Goal: Task Accomplishment & Management: Use online tool/utility

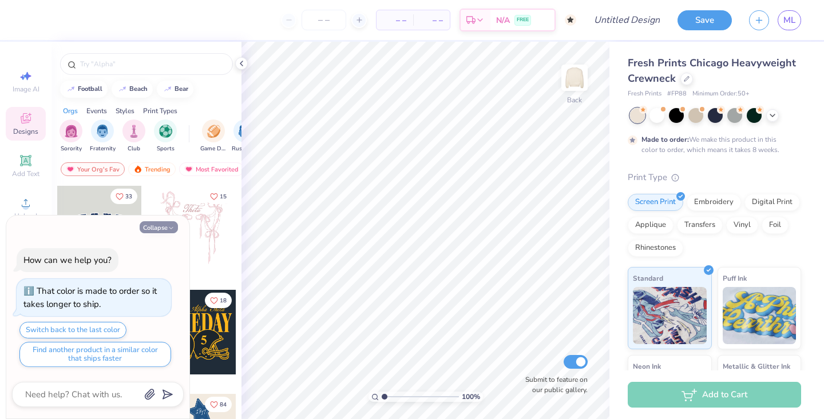
click at [152, 230] on button "Collapse" at bounding box center [159, 227] width 38 height 12
type textarea "x"
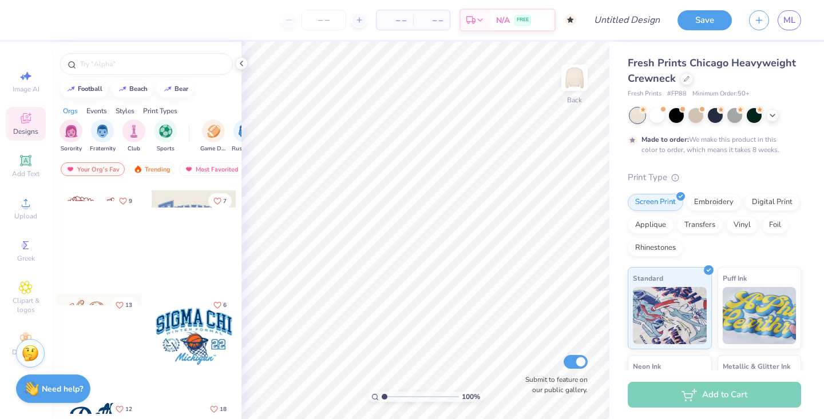
scroll to position [7389, 0]
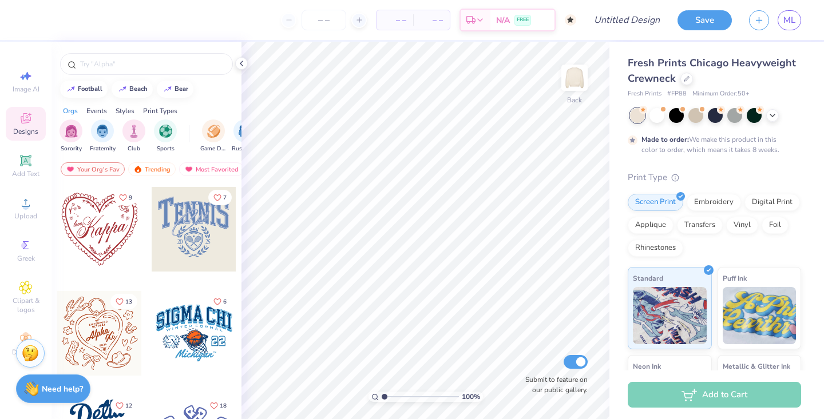
click at [113, 251] on div at bounding box center [99, 229] width 85 height 85
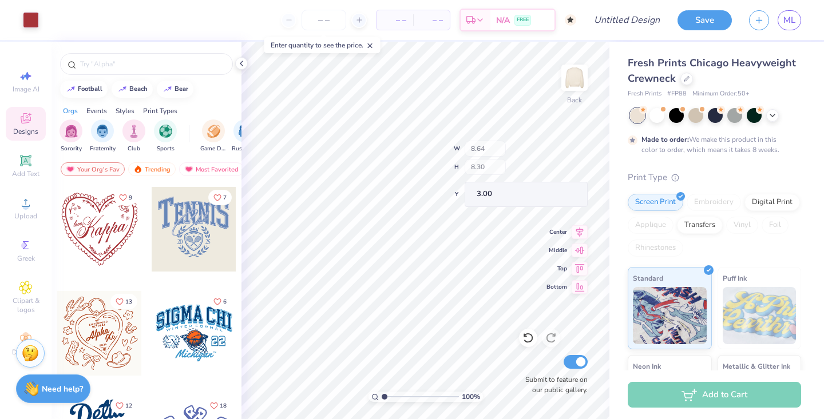
type input "5.87"
type input "3.27"
type input "5.52"
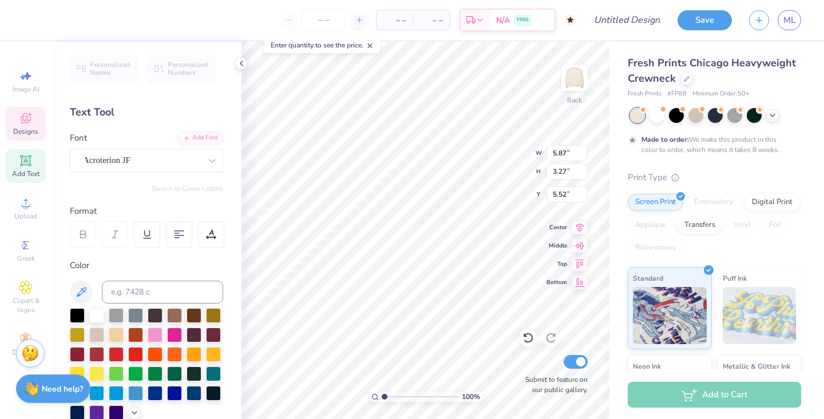
scroll to position [0, 0]
type textarea "OHDC"
type input "5.40"
type input "2.30"
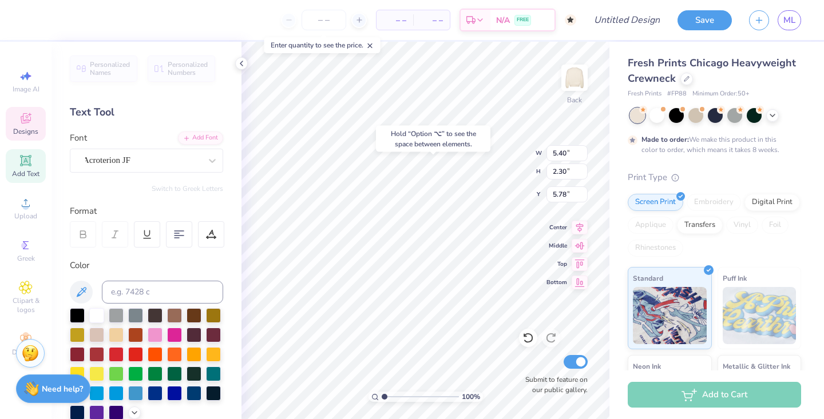
type input "6.09"
type input "4.86"
type input "2.07"
type input "6.09"
click at [527, 340] on icon at bounding box center [527, 337] width 11 height 11
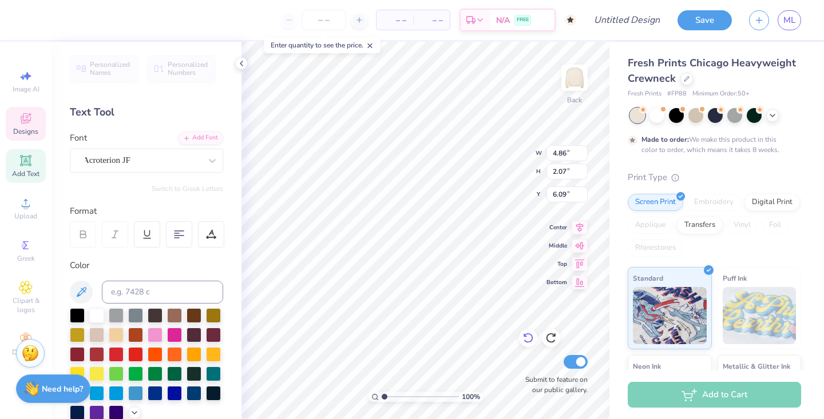
type input "6.17"
click at [527, 340] on icon at bounding box center [527, 337] width 11 height 11
type input "5.40"
type input "2.30"
click at [527, 340] on icon at bounding box center [527, 337] width 11 height 11
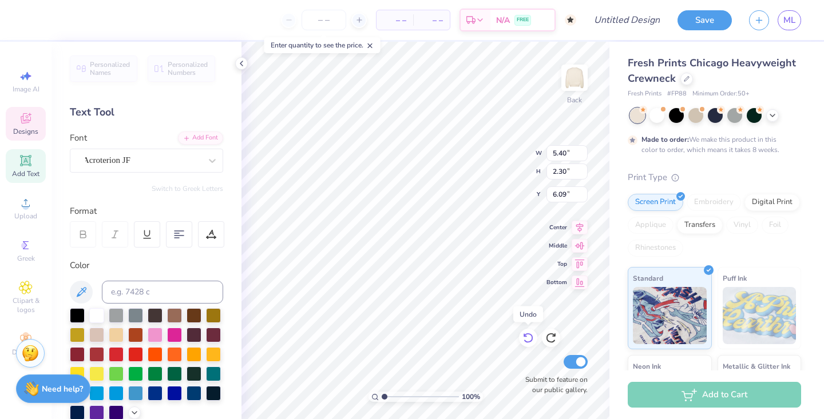
type input "5.78"
click at [527, 340] on icon at bounding box center [527, 337] width 11 height 11
type input "7.95"
type input "3.38"
type input "5.42"
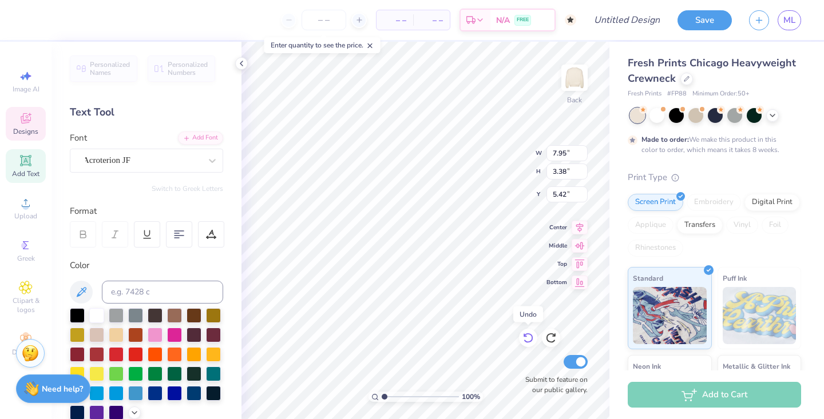
click at [527, 340] on icon at bounding box center [527, 337] width 11 height 11
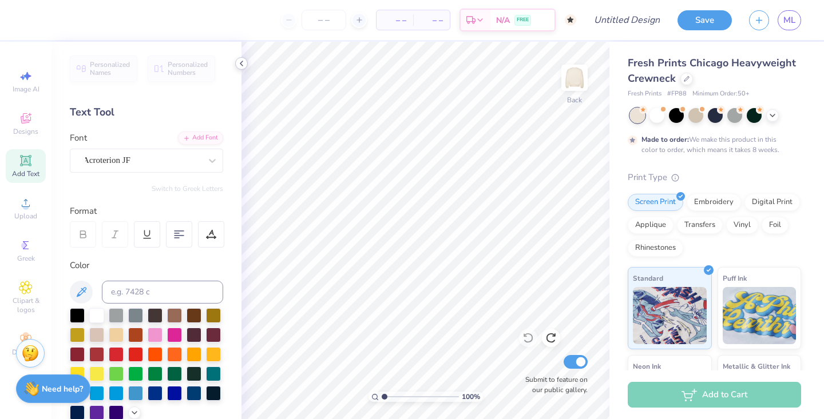
click at [241, 63] on polyline at bounding box center [241, 63] width 2 height 5
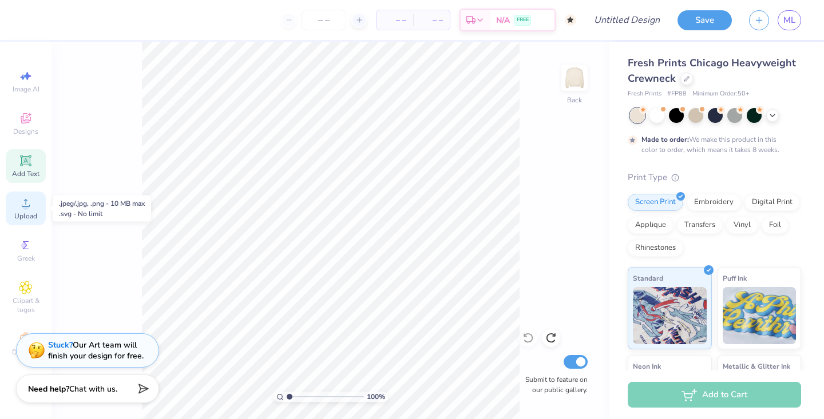
scroll to position [0, 0]
type textarea "x"
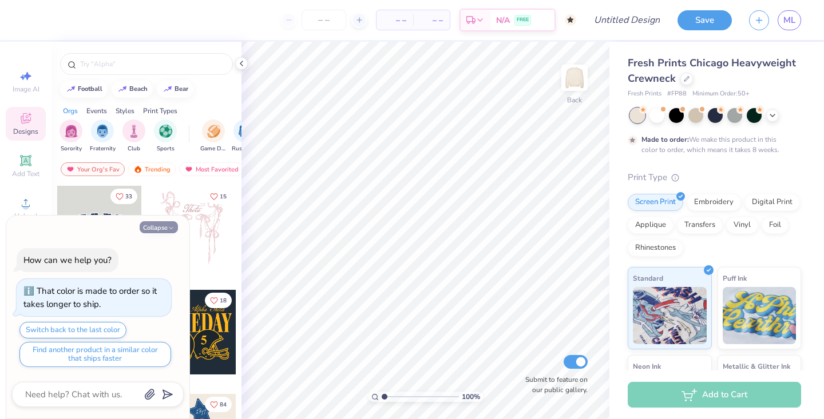
click at [170, 225] on icon "button" at bounding box center [171, 228] width 7 height 7
type textarea "x"
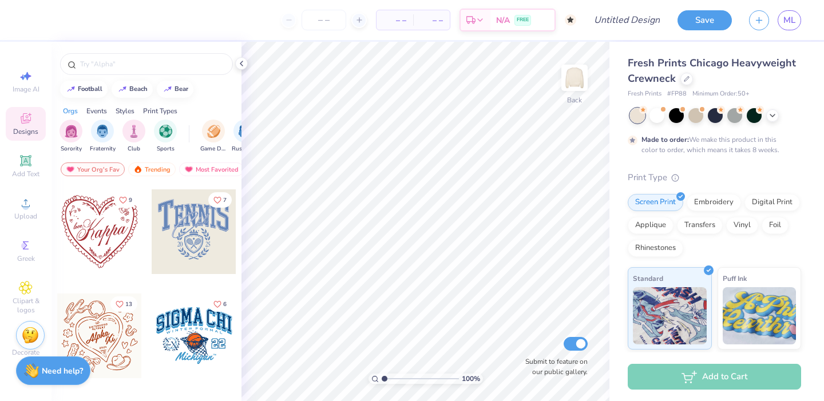
scroll to position [7387, 0]
click at [126, 196] on icon "Like" at bounding box center [123, 200] width 8 height 8
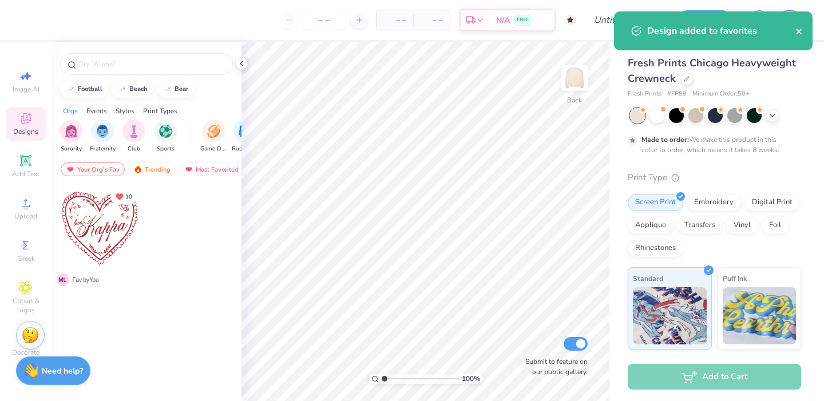
scroll to position [0, 0]
click at [98, 168] on div "Your Org's Fav" at bounding box center [93, 169] width 64 height 14
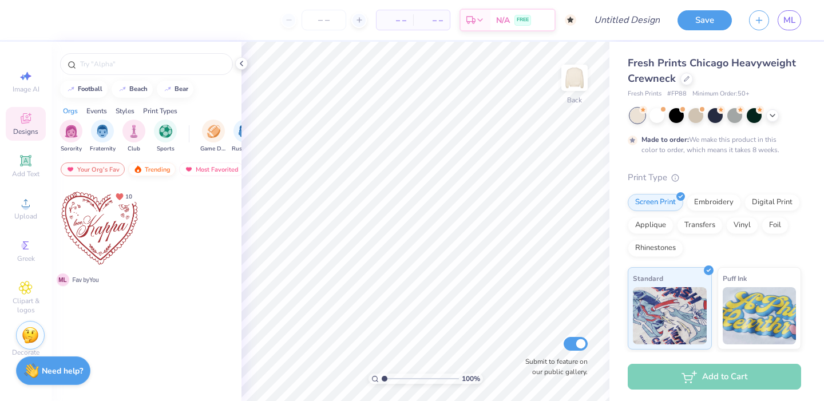
click at [142, 166] on div "Trending" at bounding box center [151, 169] width 47 height 14
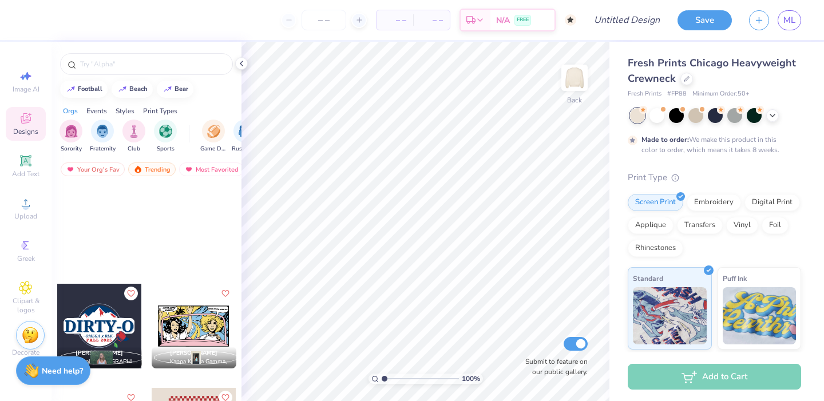
scroll to position [37208, 0]
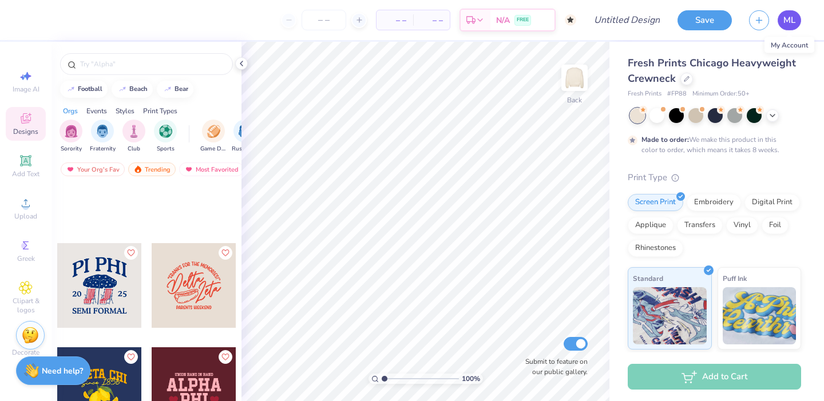
click at [794, 19] on span "ML" at bounding box center [789, 20] width 12 height 13
click at [101, 170] on div "Your Org's Fav" at bounding box center [93, 169] width 64 height 14
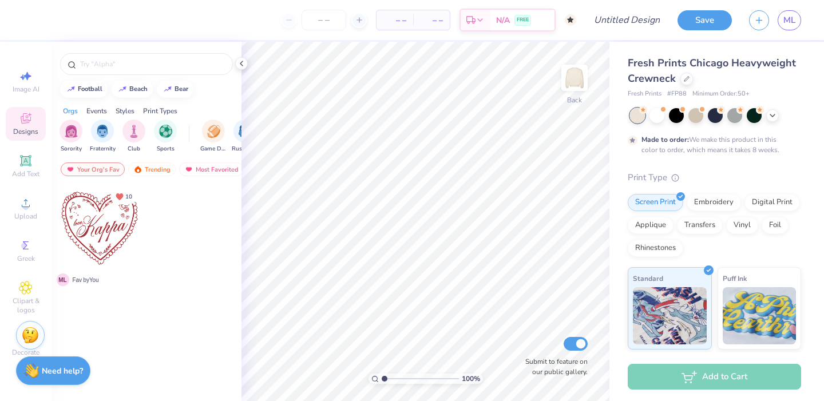
click at [99, 236] on div at bounding box center [99, 228] width 85 height 85
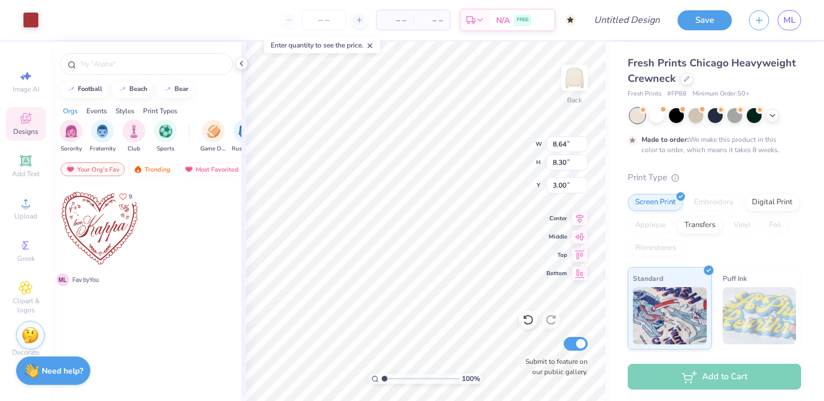
type input "4.51"
type input "4.33"
type input "2.64"
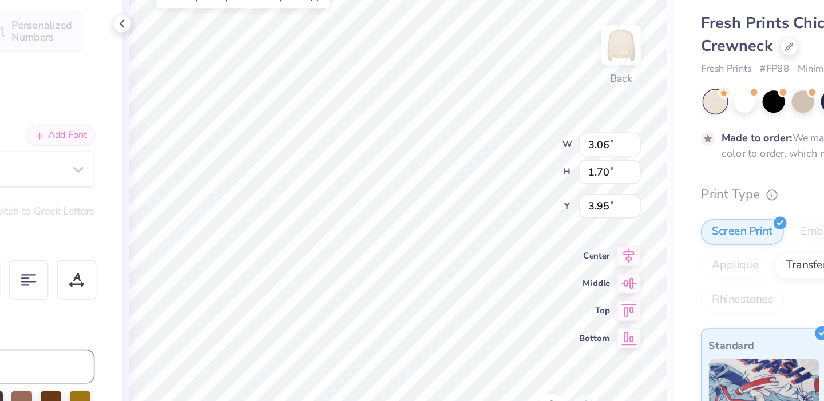
type textarea "OHDC"
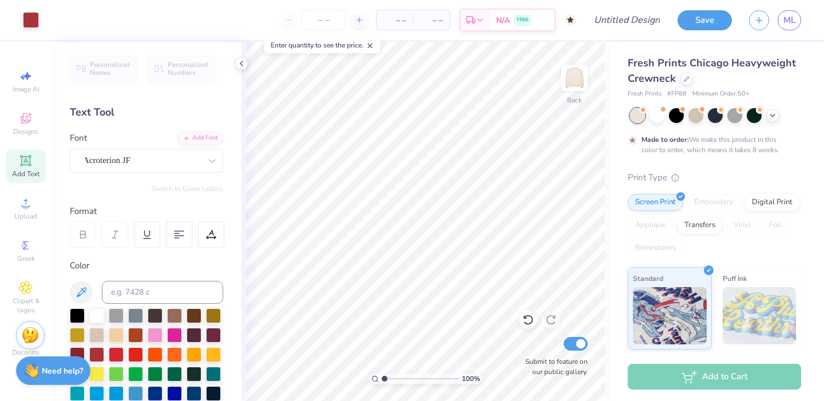
type input "1.04"
type textarea "x"
type input "1.11"
type textarea "x"
type input "1.26"
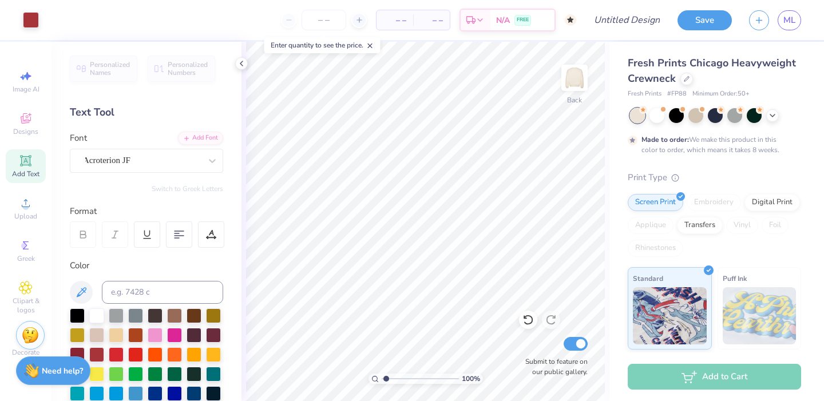
type textarea "x"
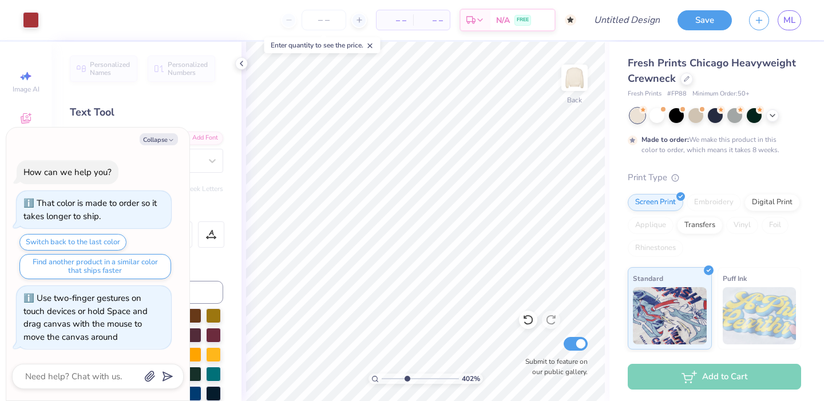
type input "3.87"
drag, startPoint x: 384, startPoint y: 377, endPoint x: 406, endPoint y: 376, distance: 22.3
click at [406, 376] on input "range" at bounding box center [419, 378] width 77 height 10
type textarea "x"
type input "1"
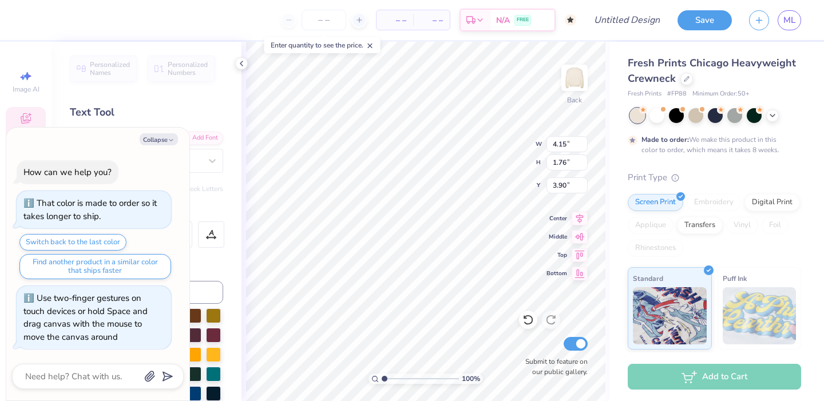
type textarea "x"
type input "2.76"
type input "1.17"
type input "4.10"
type input "3.27"
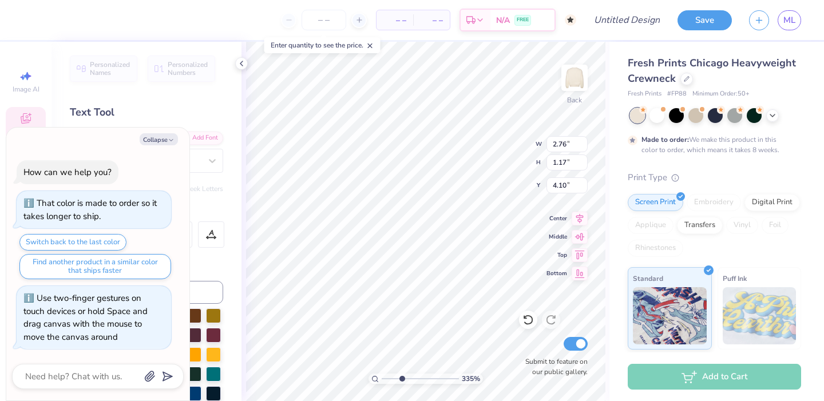
drag, startPoint x: 388, startPoint y: 377, endPoint x: 401, endPoint y: 378, distance: 13.7
click at [401, 379] on input "range" at bounding box center [419, 378] width 77 height 10
type textarea "x"
type input "4.27"
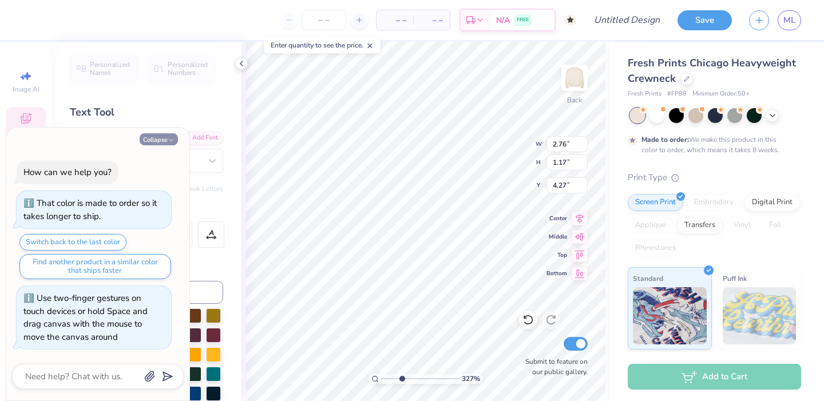
click at [164, 141] on button "Collapse" at bounding box center [159, 139] width 38 height 12
type textarea "x"
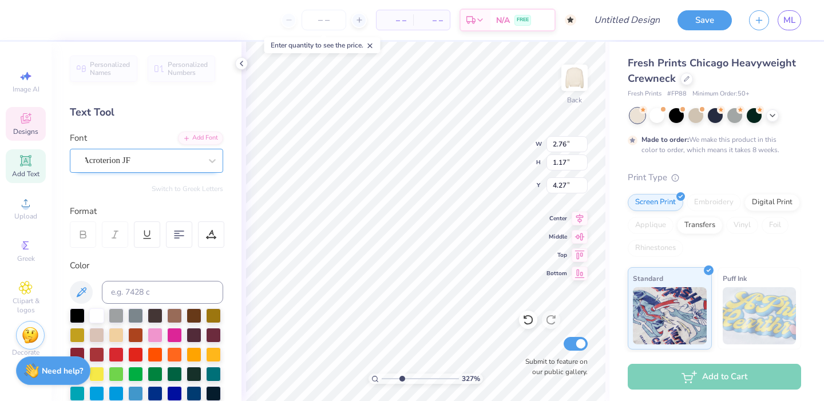
click at [154, 168] on div "Acroterion JF" at bounding box center [142, 161] width 120 height 18
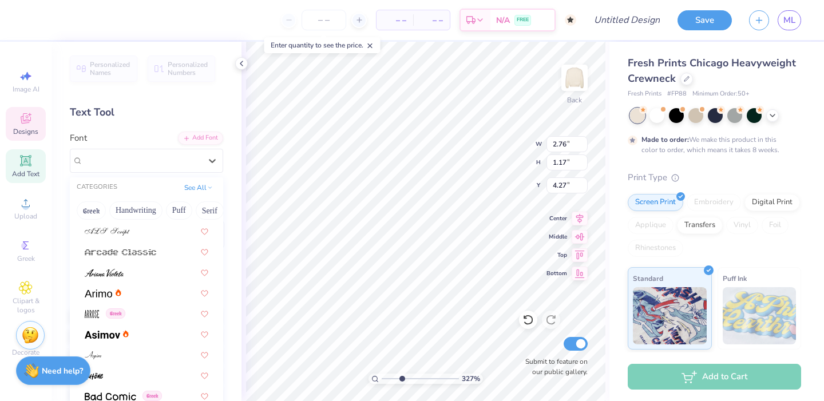
scroll to position [371, 0]
click at [112, 273] on img at bounding box center [104, 272] width 39 height 8
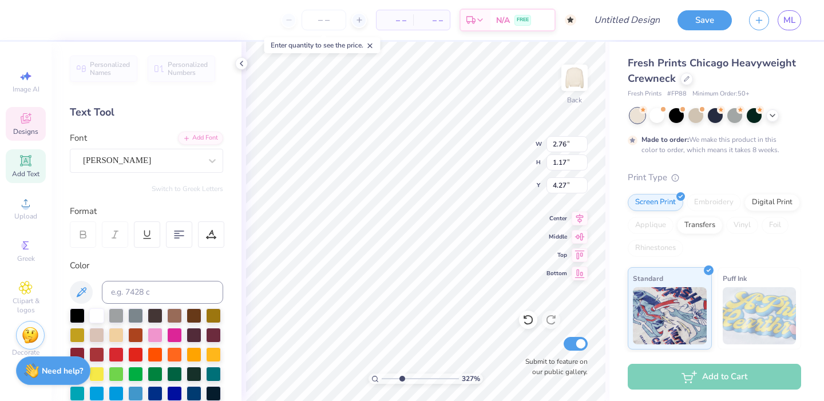
type input "0.57"
type input "0.40"
type input "4.25"
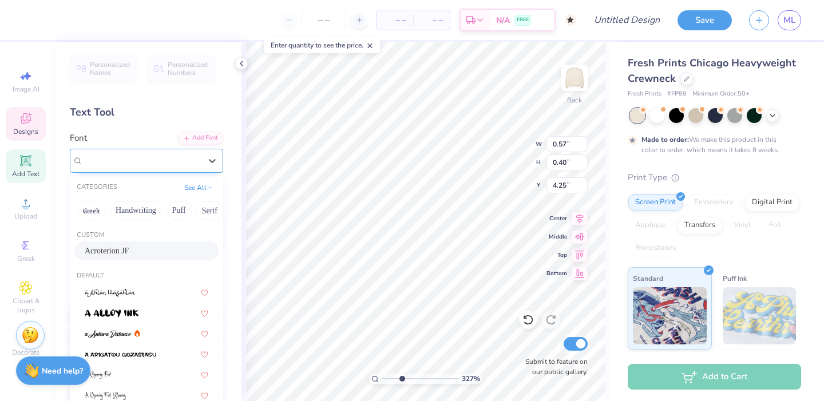
click at [180, 158] on div "Acroterion JF" at bounding box center [142, 161] width 120 height 18
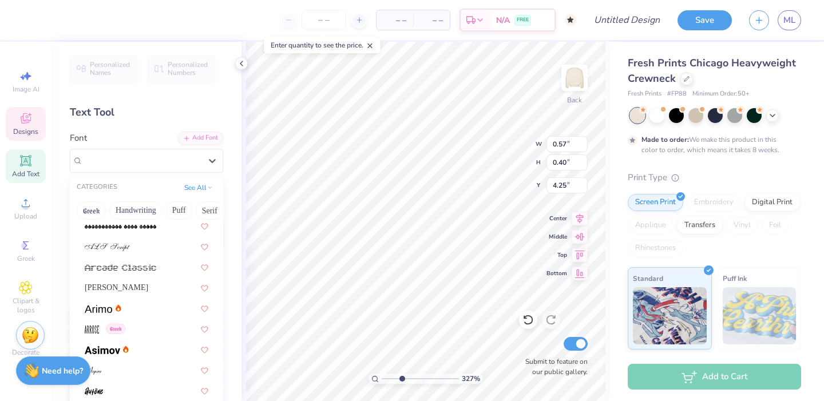
scroll to position [356, 0]
click at [136, 288] on div "[PERSON_NAME]" at bounding box center [147, 286] width 124 height 12
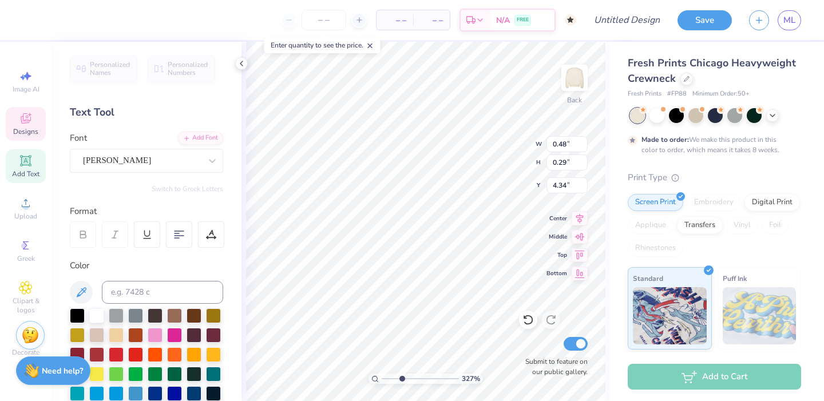
type textarea "love"
click at [531, 320] on icon at bounding box center [527, 319] width 11 height 11
type input "0.57"
type input "0.40"
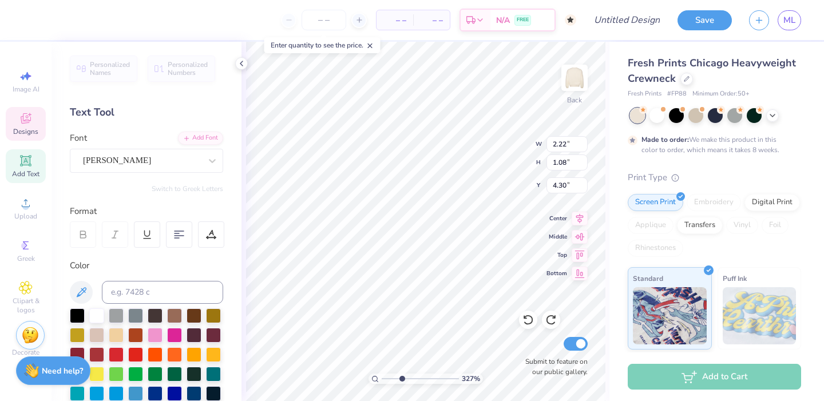
type input "4.25"
click at [162, 168] on div "Acroterion JF" at bounding box center [142, 161] width 120 height 18
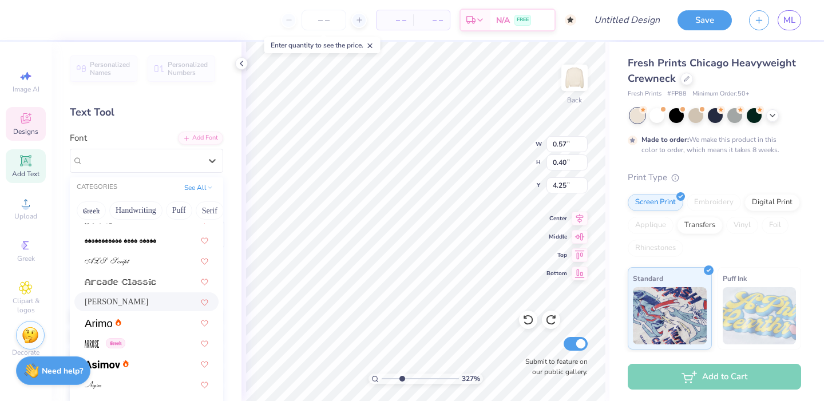
scroll to position [343, 0]
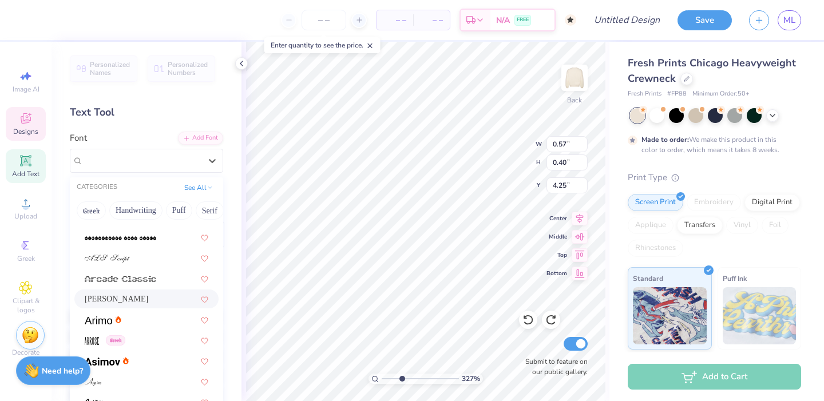
click at [106, 307] on div "[PERSON_NAME]" at bounding box center [146, 298] width 144 height 19
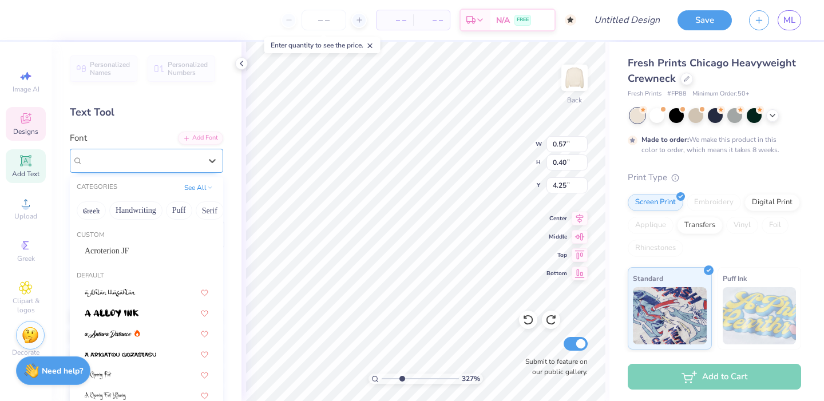
click at [130, 160] on div "[PERSON_NAME]" at bounding box center [142, 161] width 120 height 18
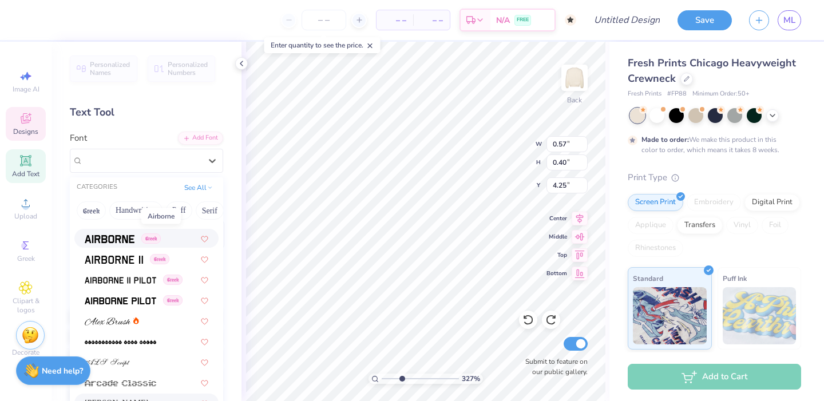
scroll to position [269, 0]
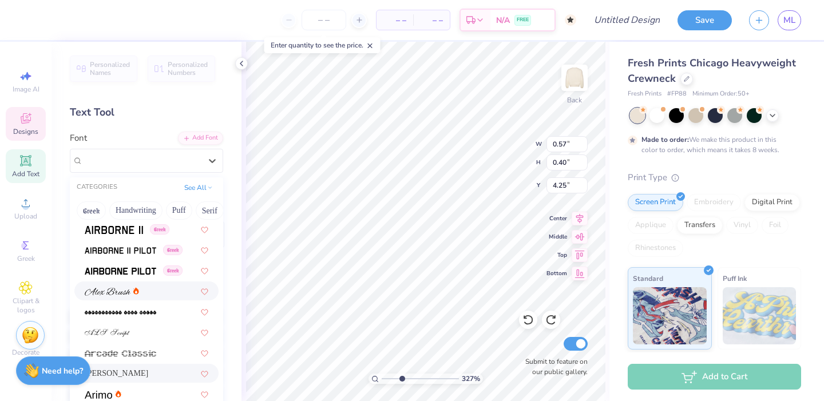
click at [107, 289] on img at bounding box center [108, 292] width 46 height 8
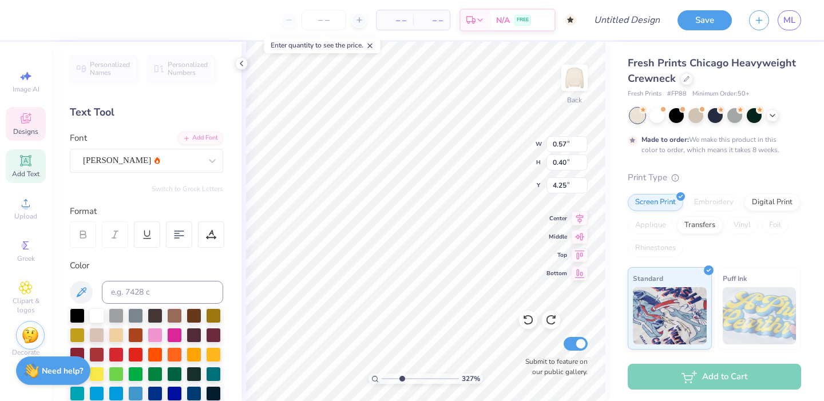
type textarea "love,"
type input "4.34"
click at [112, 162] on span "[PERSON_NAME]" at bounding box center [117, 160] width 68 height 13
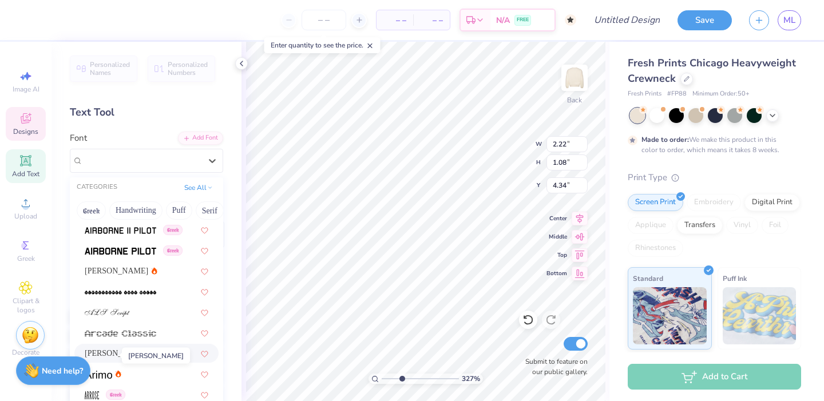
scroll to position [287, 0]
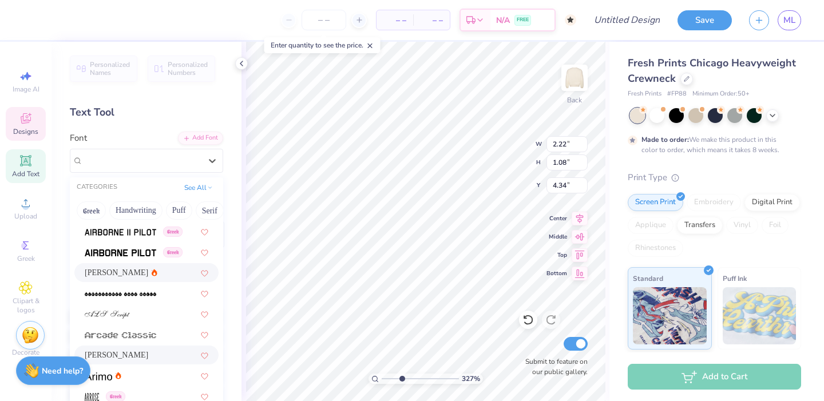
click at [108, 276] on span "[PERSON_NAME]" at bounding box center [116, 273] width 63 height 12
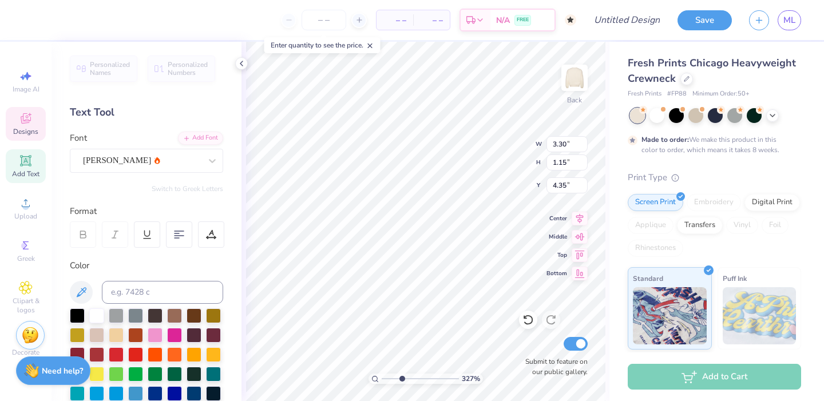
type input "3.01"
type input "1.05"
type input "4.48"
type input "2.79"
type input "0.97"
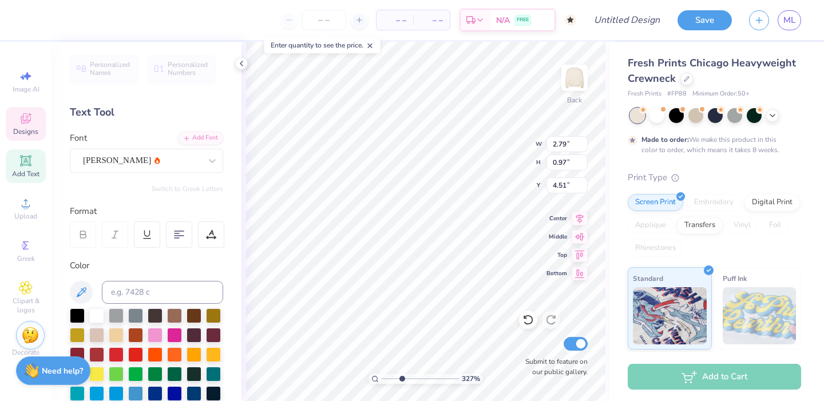
type input "4.48"
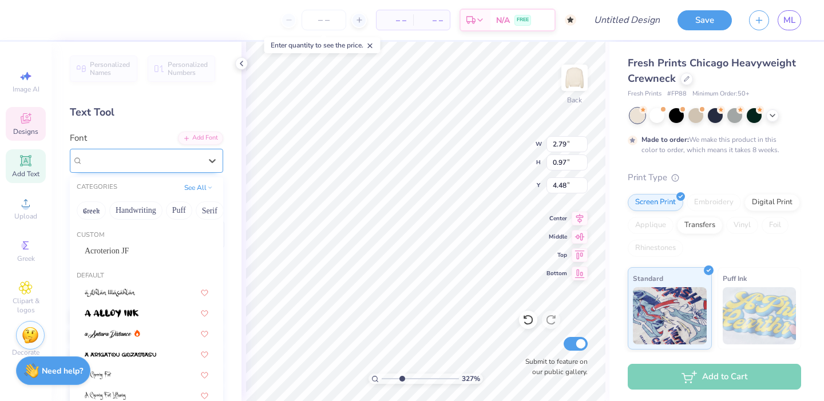
click at [132, 156] on div "[PERSON_NAME]" at bounding box center [142, 161] width 120 height 18
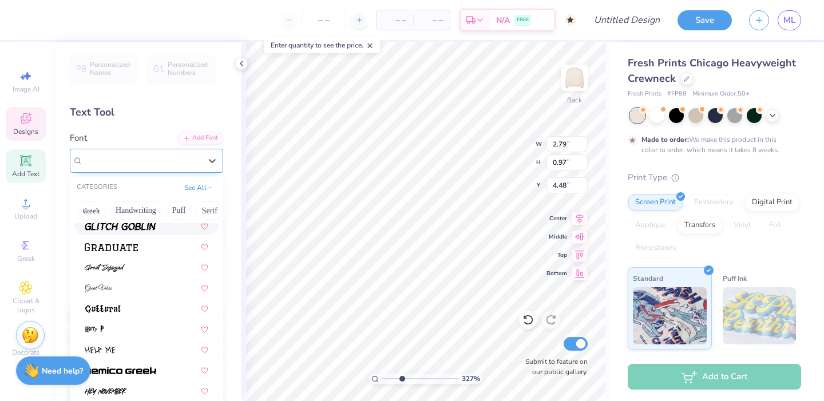
scroll to position [0, 0]
paste input "I have taken Anatomy and Physiology 2 through Professional and Continuing Educa…"
type input "I have taken Anatomy and Physiology 2 through Professional and Continuing Educa…"
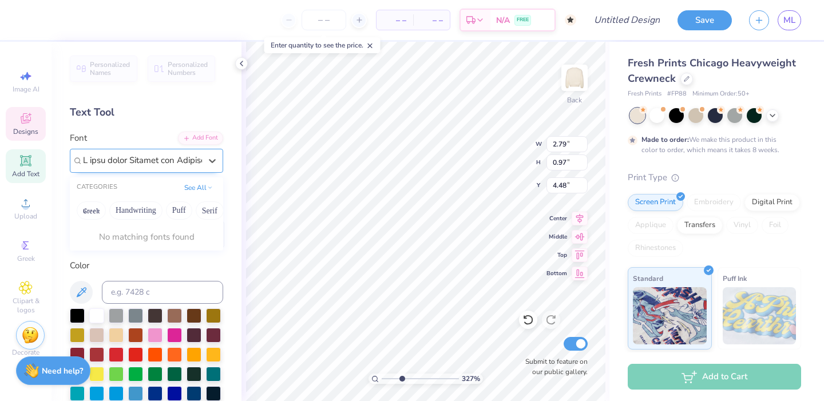
scroll to position [0, 5136]
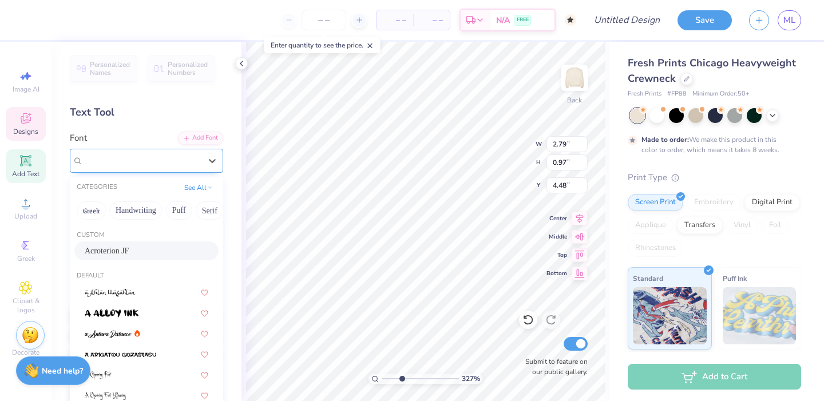
scroll to position [0, 0]
click at [125, 153] on div at bounding box center [142, 160] width 118 height 15
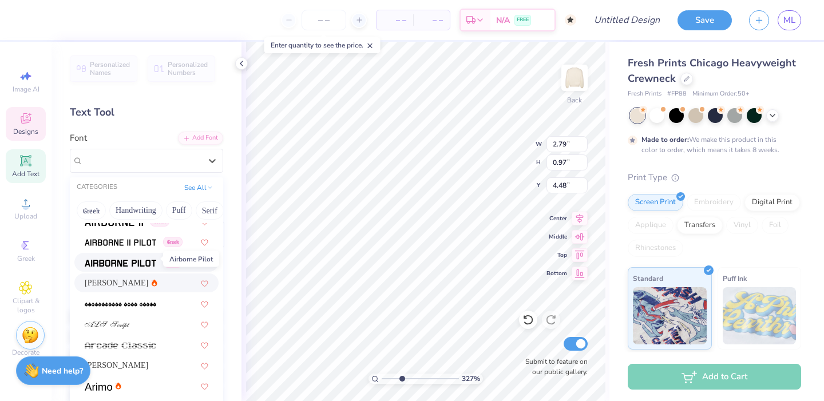
scroll to position [281, 0]
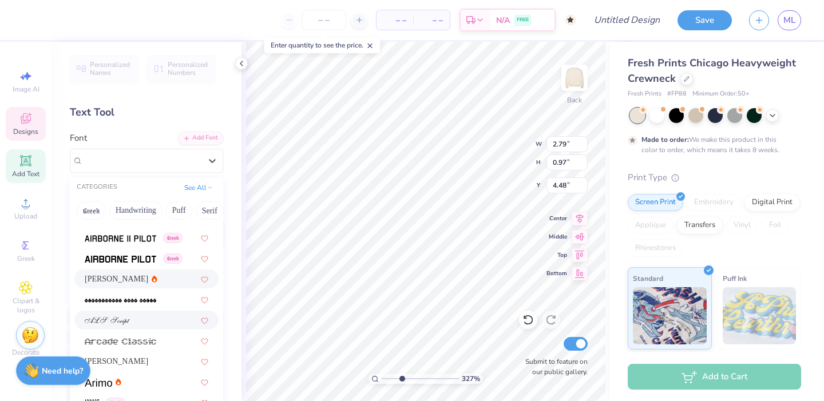
click at [100, 327] on div at bounding box center [146, 320] width 144 height 19
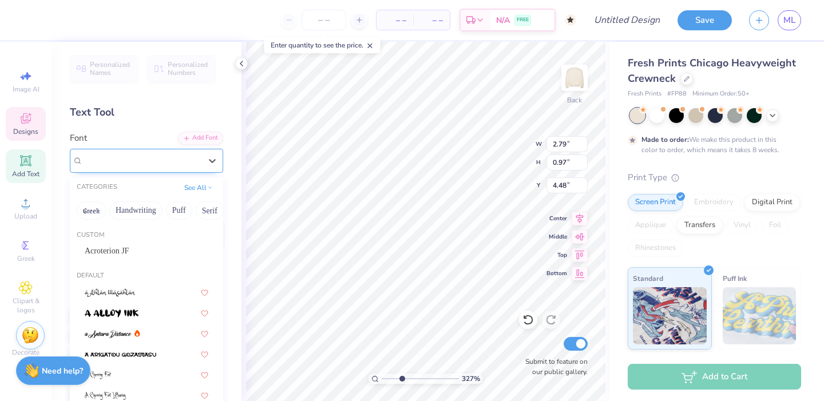
click at [146, 160] on div "ALS Script" at bounding box center [142, 161] width 120 height 18
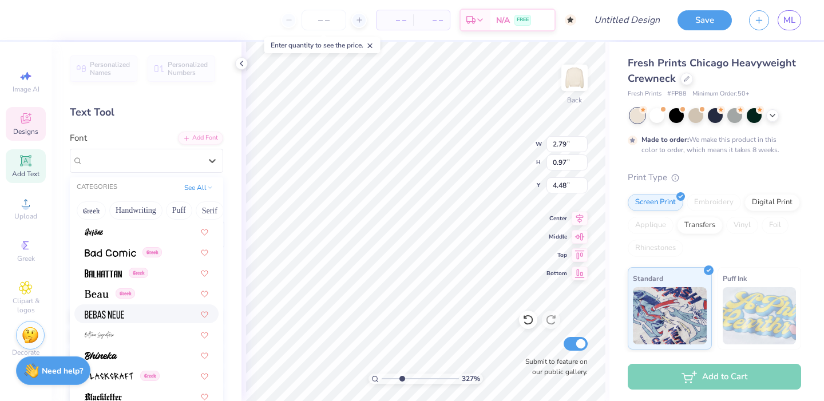
scroll to position [529, 0]
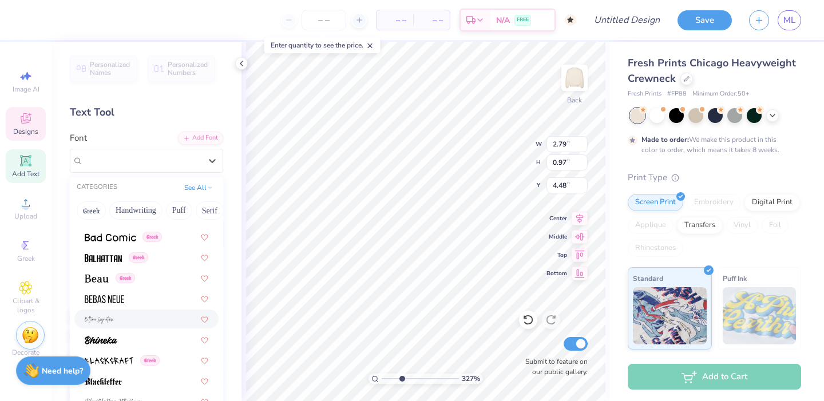
click at [137, 321] on div at bounding box center [147, 319] width 124 height 12
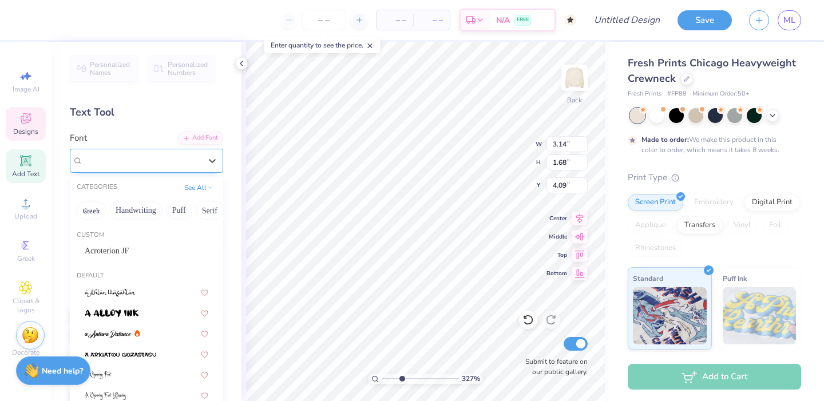
click at [179, 161] on div "[PERSON_NAME] Signature" at bounding box center [142, 161] width 120 height 18
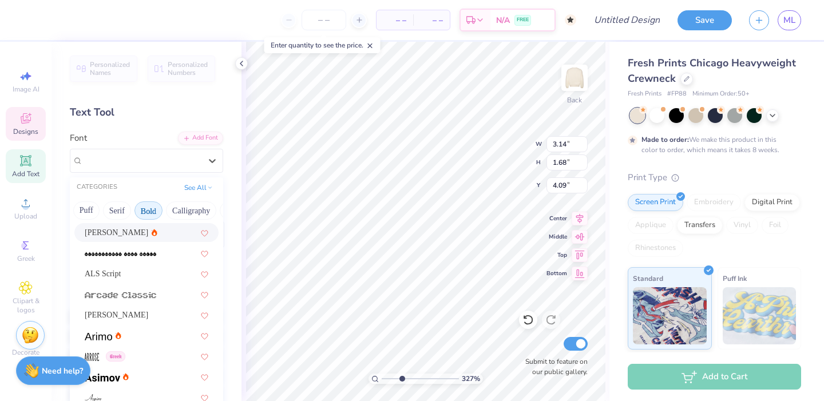
scroll to position [0, 118]
click at [160, 209] on button "Calligraphy" at bounding box center [166, 210] width 50 height 18
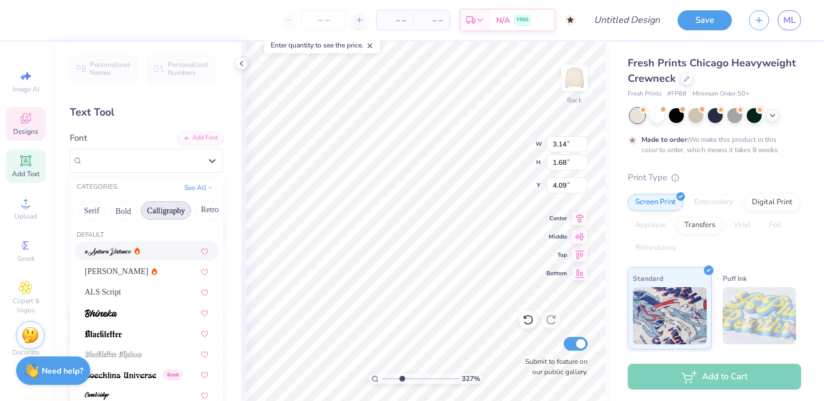
click at [108, 251] on img at bounding box center [108, 252] width 47 height 8
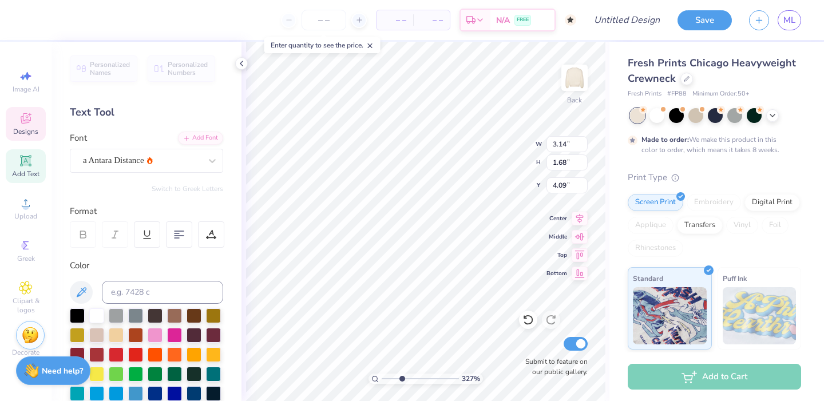
type input "0.65"
type input "0.29"
type input "4.34"
click at [172, 160] on div "[PERSON_NAME]" at bounding box center [142, 161] width 120 height 18
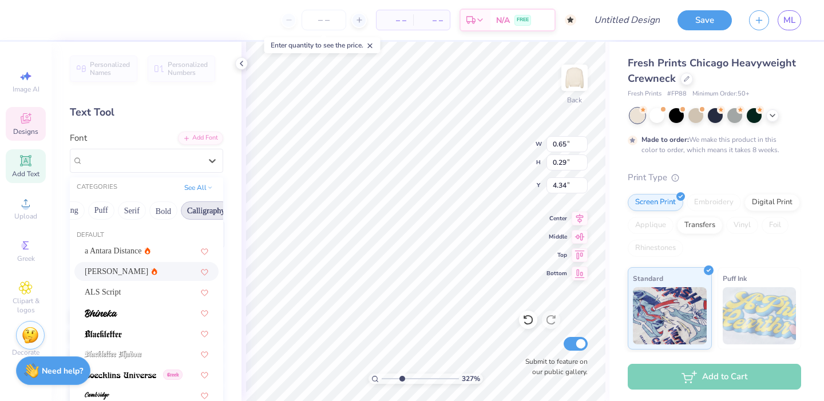
scroll to position [0, 88]
click at [194, 216] on button "Calligraphy" at bounding box center [196, 210] width 50 height 18
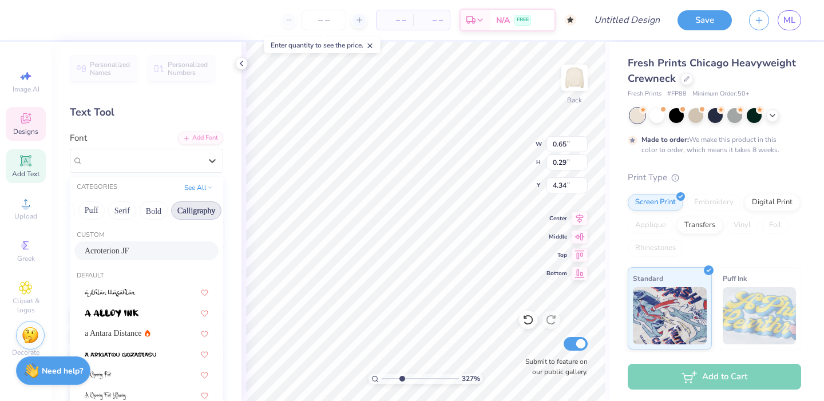
click at [196, 213] on button "Calligraphy" at bounding box center [196, 210] width 50 height 18
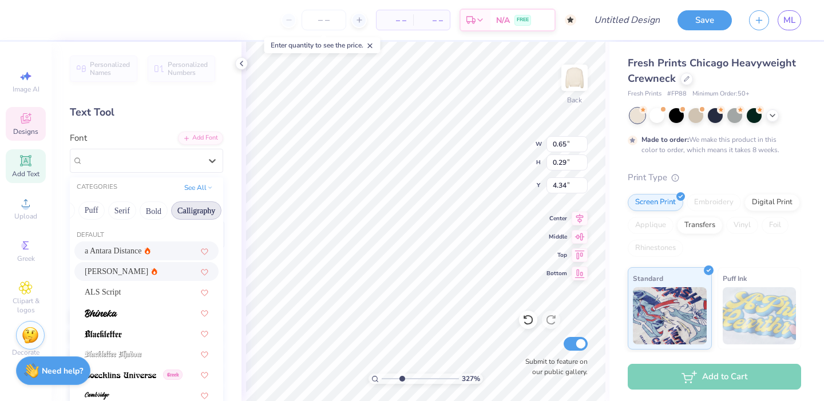
click at [114, 251] on span "a Antara Distance" at bounding box center [113, 251] width 57 height 12
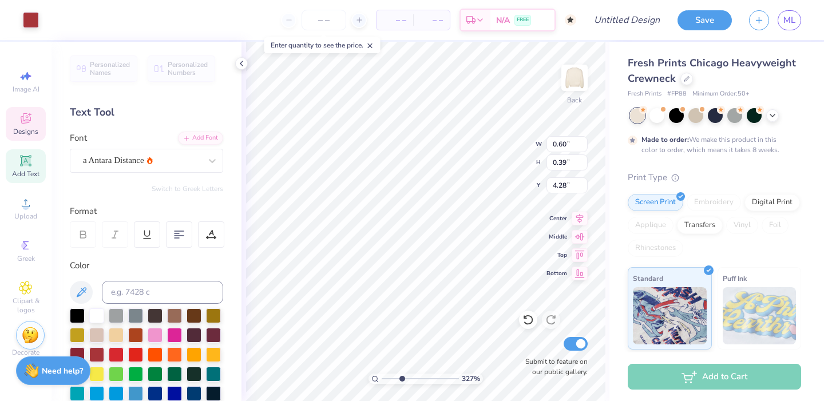
type input "4.26"
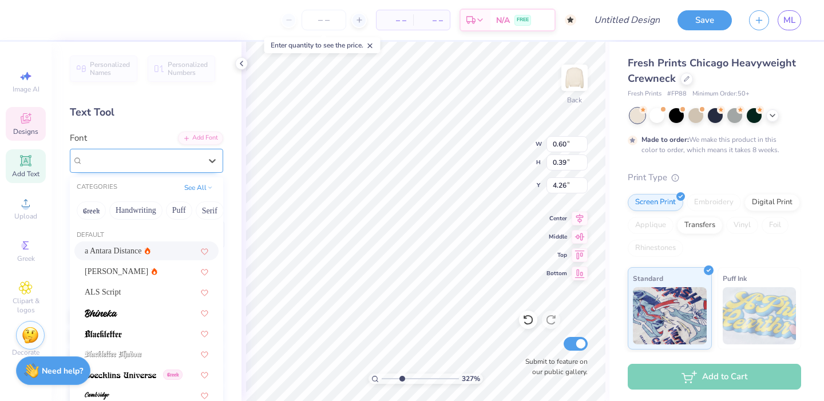
click at [168, 158] on div "a Antara Distance" at bounding box center [142, 161] width 120 height 18
click at [108, 269] on span "[PERSON_NAME]" at bounding box center [116, 271] width 63 height 12
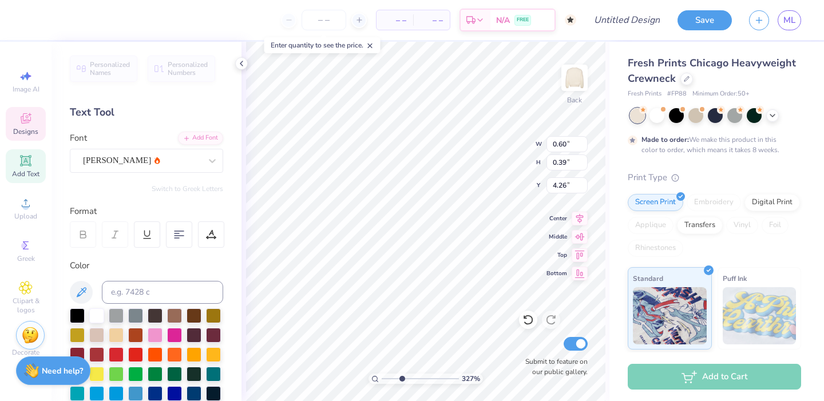
type input "2.28"
type input "1.07"
type input "4.38"
click at [130, 168] on div "a Antara Distance" at bounding box center [142, 161] width 120 height 18
click at [169, 158] on div "[PERSON_NAME]" at bounding box center [142, 161] width 120 height 18
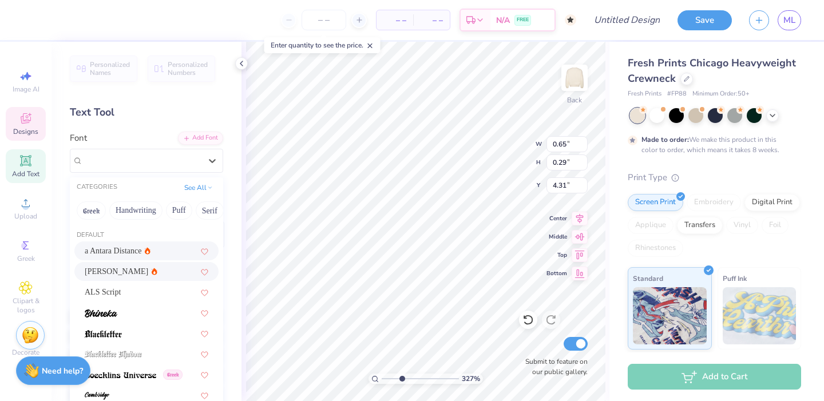
click at [105, 254] on span "a Antara Distance" at bounding box center [113, 251] width 57 height 12
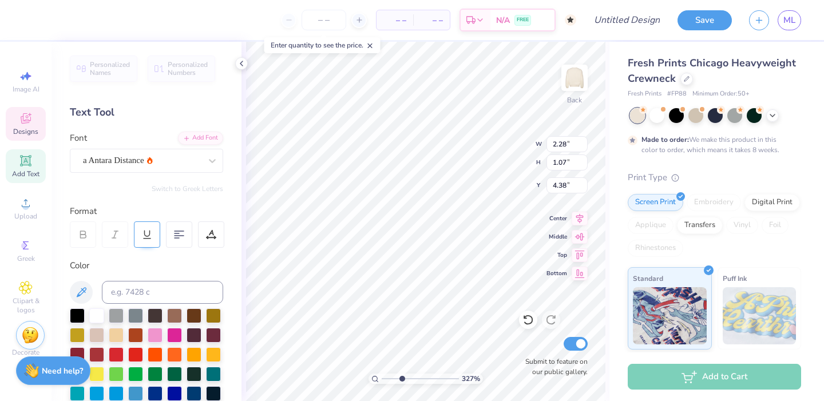
scroll to position [0, 0]
click at [583, 142] on input "2.29" at bounding box center [566, 144] width 41 height 16
click at [582, 142] on input "2.3" at bounding box center [566, 144] width 41 height 16
type input "2.31"
click at [583, 142] on input "2.31" at bounding box center [566, 144] width 41 height 16
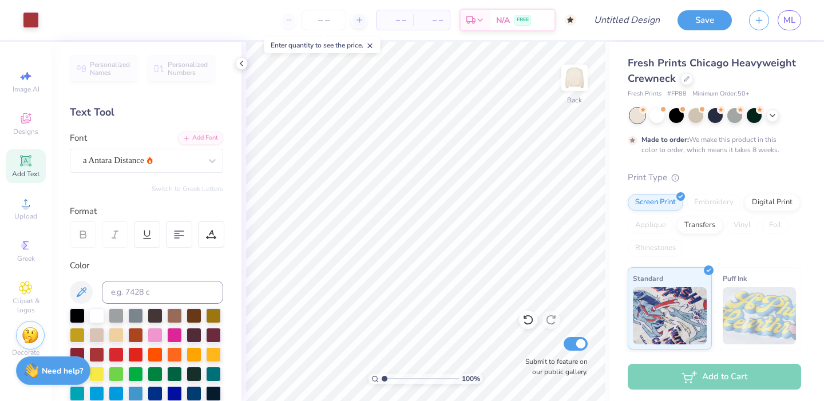
drag, startPoint x: 403, startPoint y: 378, endPoint x: 359, endPoint y: 375, distance: 43.6
click at [359, 375] on div "100 %" at bounding box center [425, 221] width 359 height 359
drag, startPoint x: 385, startPoint y: 376, endPoint x: 395, endPoint y: 377, distance: 10.3
click at [395, 377] on input "range" at bounding box center [419, 378] width 77 height 10
drag, startPoint x: 397, startPoint y: 377, endPoint x: 345, endPoint y: 379, distance: 52.6
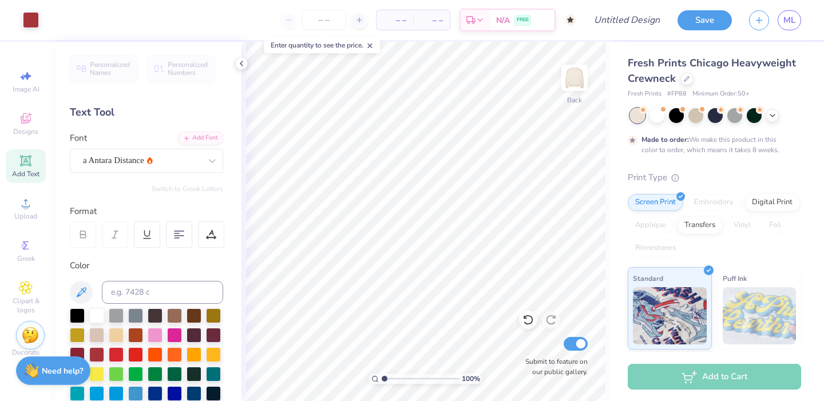
type input "1"
click at [345, 379] on div "100 %" at bounding box center [425, 221] width 359 height 359
click at [582, 76] on img at bounding box center [574, 78] width 46 height 46
click at [578, 89] on img at bounding box center [574, 78] width 46 height 46
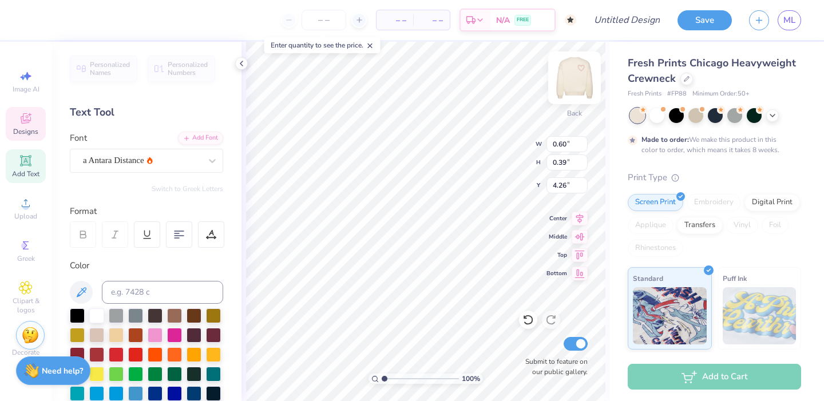
click at [577, 79] on img at bounding box center [574, 78] width 46 height 46
click at [579, 89] on img at bounding box center [574, 78] width 46 height 46
click at [579, 78] on img at bounding box center [574, 78] width 46 height 46
type input "4.30"
type input "4.13"
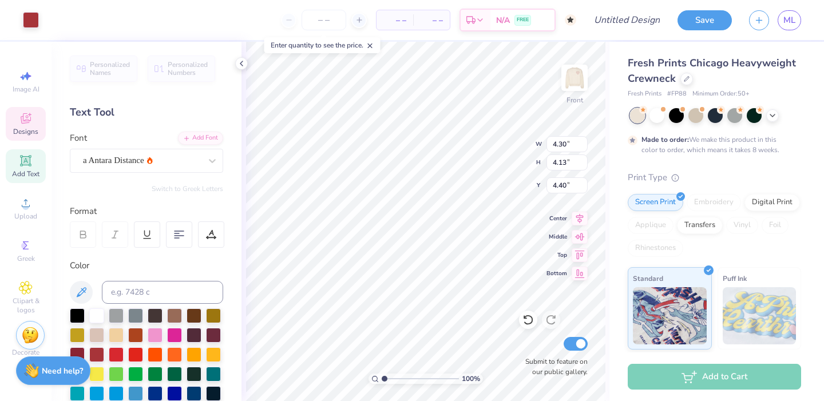
type input "7.79"
type input "9.20"
type input "8.84"
type input "2.18"
type input "1.02"
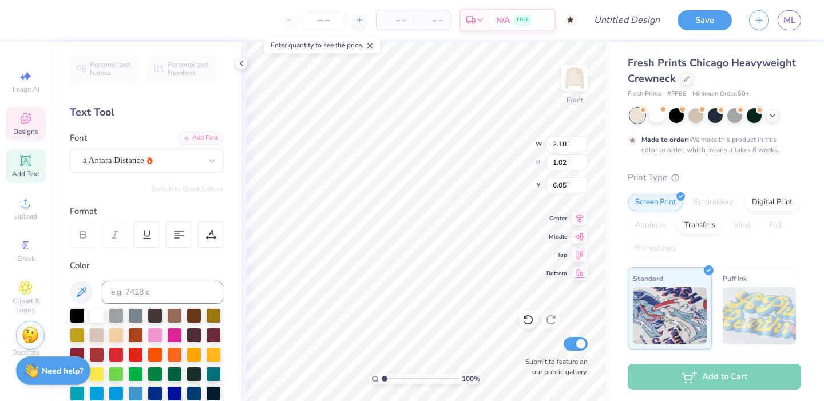
type input "19.14"
type input "0.57"
type input "0.37"
type input "17.21"
type input "9.20"
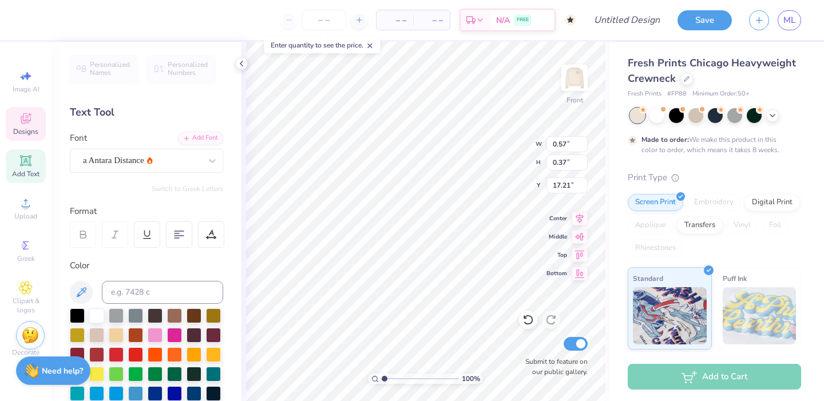
type input "8.84"
type input "4.99"
type input "2.48"
type input "1.60"
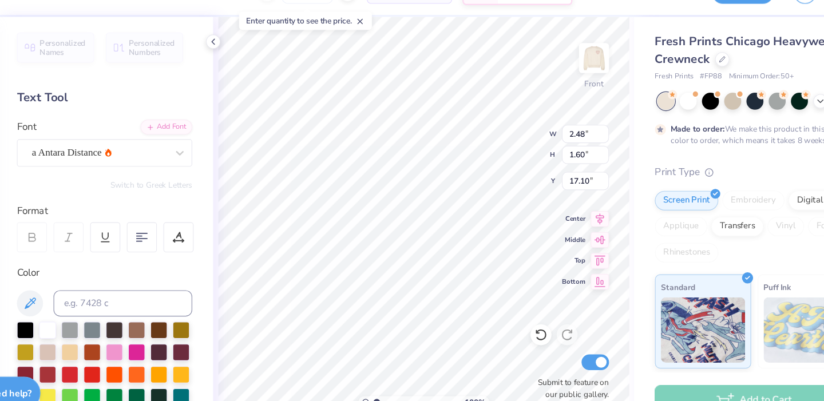
type input "7.36"
type input "1.51"
type input "0.97"
type input "8.43"
type input "2.18"
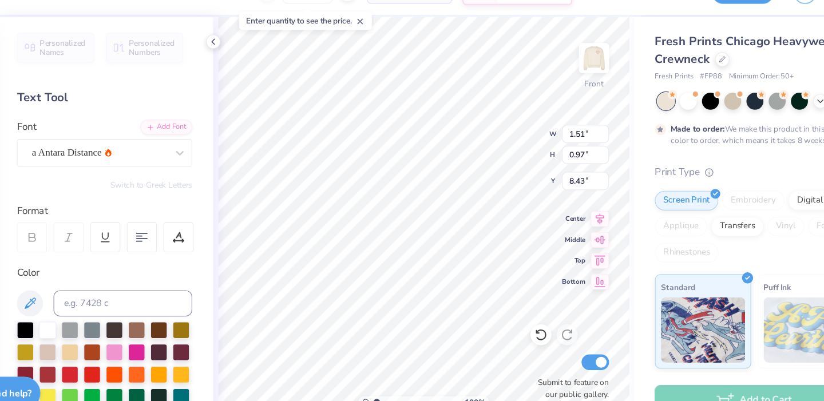
type input "1.02"
type input "19.14"
type input "4.14"
type input "1.94"
type input "9.56"
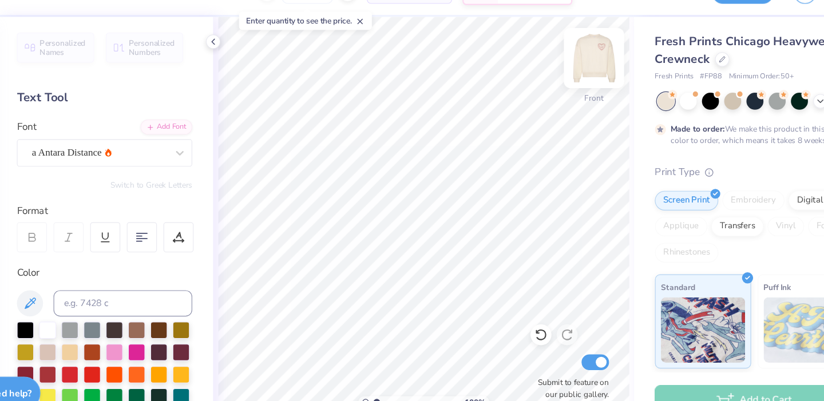
click at [551, 61] on img at bounding box center [574, 78] width 46 height 46
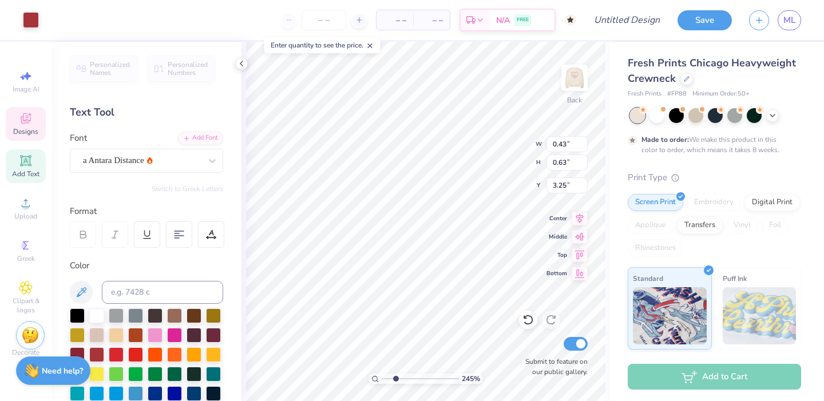
drag, startPoint x: 384, startPoint y: 379, endPoint x: 395, endPoint y: 377, distance: 11.7
click at [395, 377] on input "range" at bounding box center [419, 378] width 77 height 10
click at [579, 73] on img at bounding box center [574, 78] width 46 height 46
drag, startPoint x: 395, startPoint y: 380, endPoint x: 353, endPoint y: 377, distance: 41.8
type input "1"
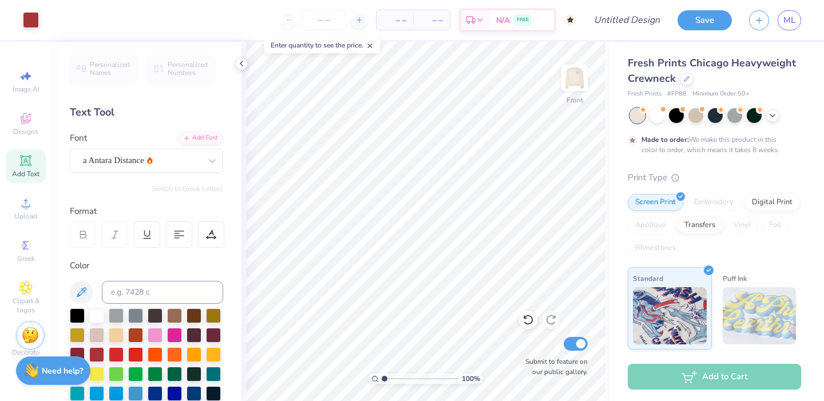
click at [353, 377] on div "100 %" at bounding box center [425, 221] width 359 height 359
click at [576, 83] on img at bounding box center [574, 78] width 46 height 46
click at [22, 116] on icon at bounding box center [26, 118] width 10 height 10
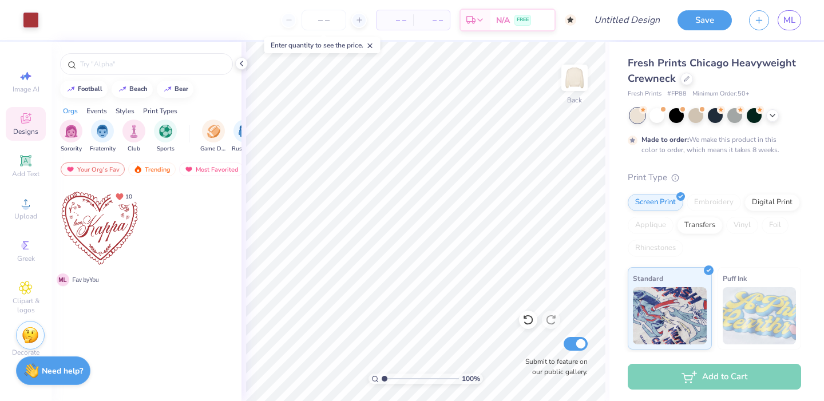
click at [108, 332] on div "10 M L Fav by You" at bounding box center [146, 314] width 190 height 258
click at [91, 229] on div at bounding box center [99, 228] width 85 height 85
click at [575, 66] on img at bounding box center [574, 78] width 46 height 46
click at [577, 80] on img at bounding box center [574, 78] width 46 height 46
click at [581, 81] on img at bounding box center [574, 78] width 46 height 46
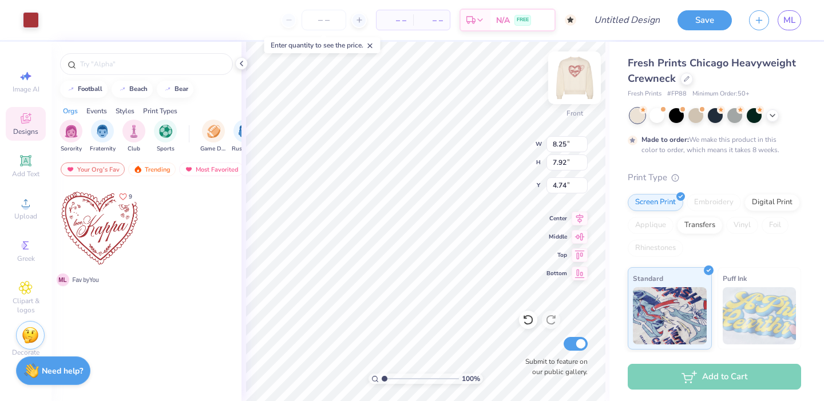
type input "10.85"
type input "10.42"
click at [107, 227] on div at bounding box center [99, 228] width 85 height 85
